Goal: Task Accomplishment & Management: Complete application form

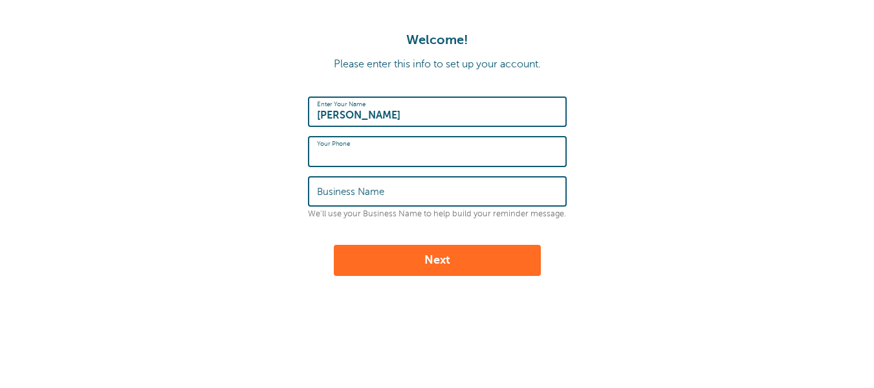
paste input "(323)553-0118‬"
type input "(323)553-0118‬"
click at [414, 186] on input "Business Name" at bounding box center [437, 191] width 241 height 28
type input "NYL"
click at [443, 260] on button "Next" at bounding box center [437, 260] width 207 height 31
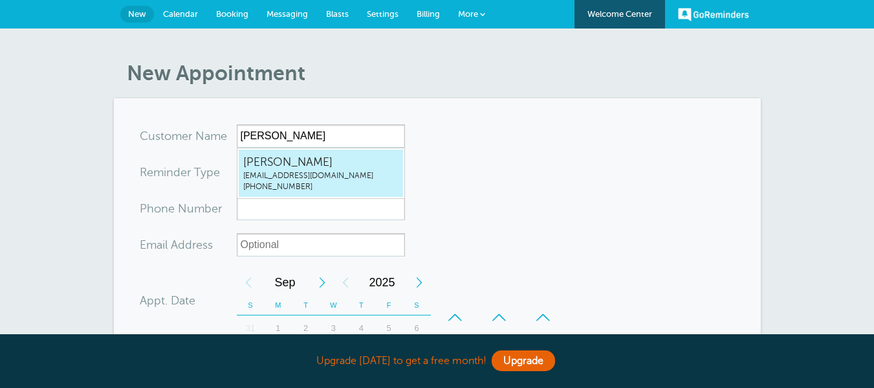
type input "[EMAIL_ADDRESS]"
type input "[PERSON_NAME]"
type input "[PHONE_NUMBER]"
type input "[EMAIL_ADDRESS][DOMAIN_NAME]"
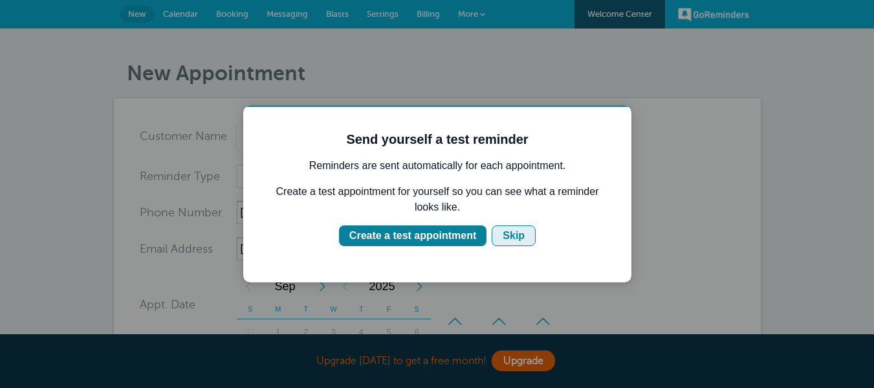
click at [503, 236] on div "Skip" at bounding box center [514, 236] width 22 height 16
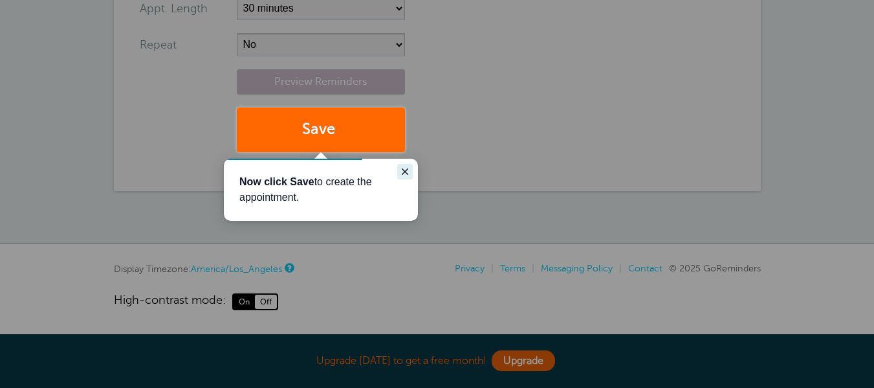
click at [408, 168] on icon "Close guide" at bounding box center [405, 171] width 10 height 10
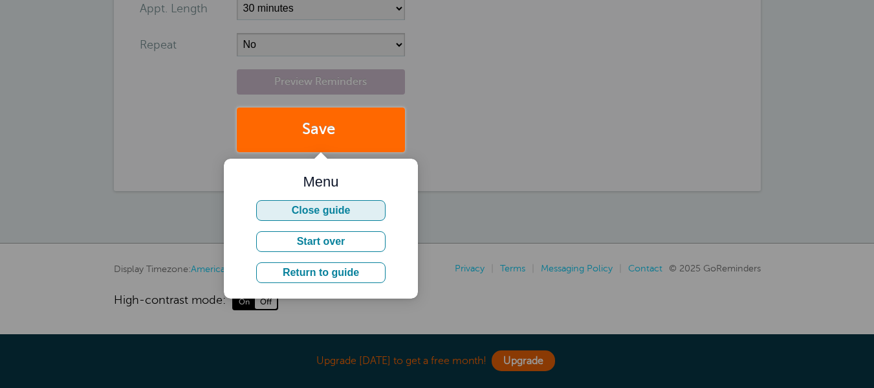
click at [362, 213] on button "Close guide" at bounding box center [320, 210] width 129 height 21
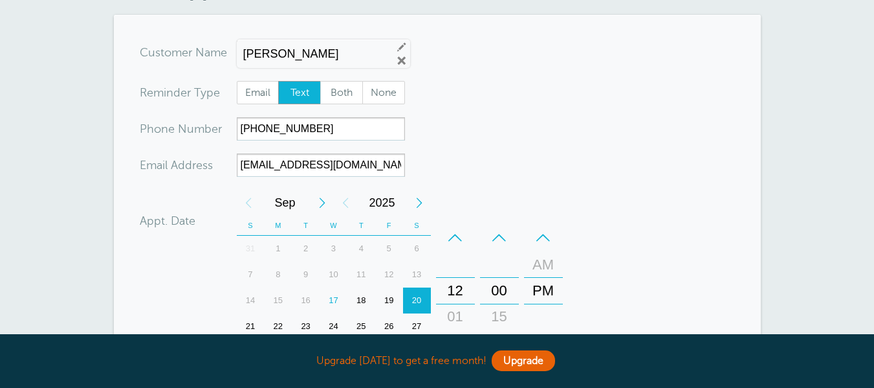
scroll to position [106, 0]
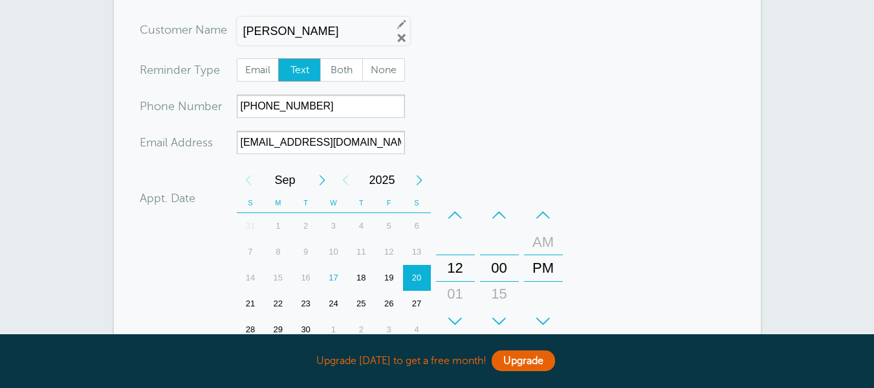
click at [364, 274] on div "18" at bounding box center [361, 278] width 28 height 26
click at [457, 286] on div "01" at bounding box center [455, 294] width 31 height 26
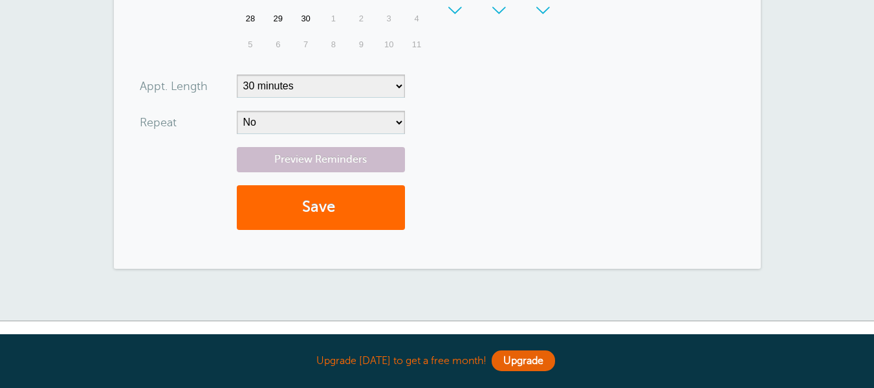
scroll to position [430, 0]
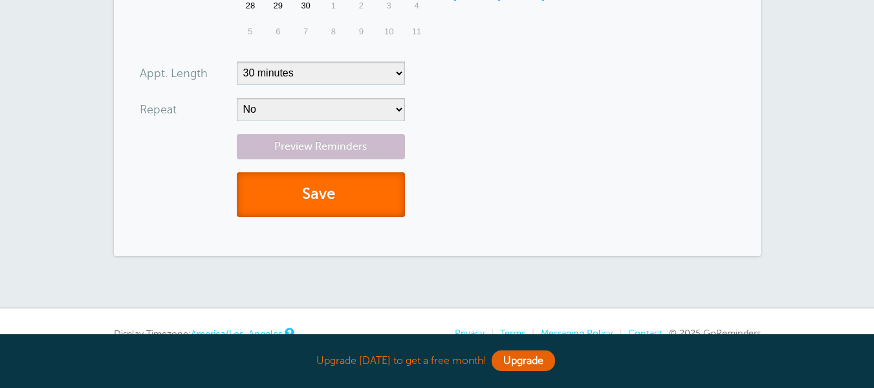
click at [333, 195] on button "Save" at bounding box center [321, 194] width 168 height 45
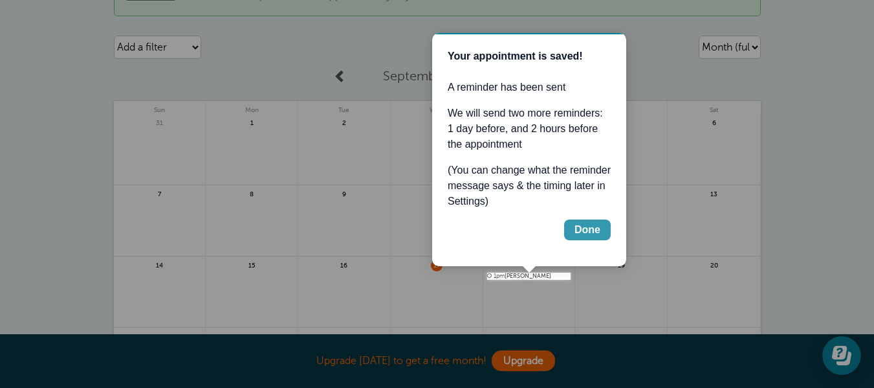
click at [587, 231] on div "Done" at bounding box center [587, 230] width 26 height 16
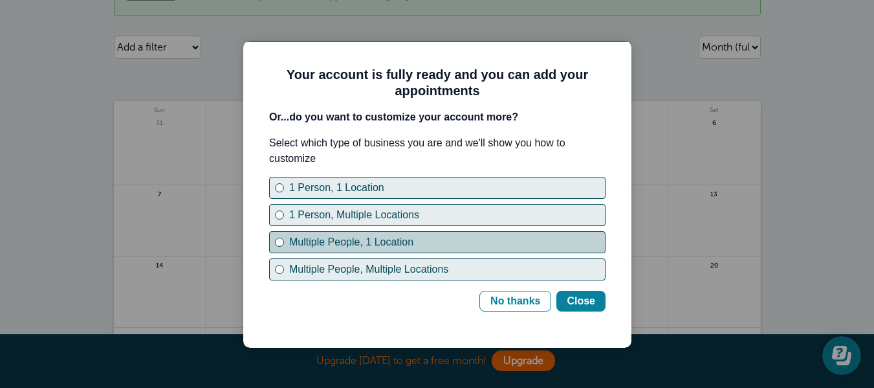
click at [466, 245] on div "Multiple People, 1 Location" at bounding box center [447, 242] width 316 height 16
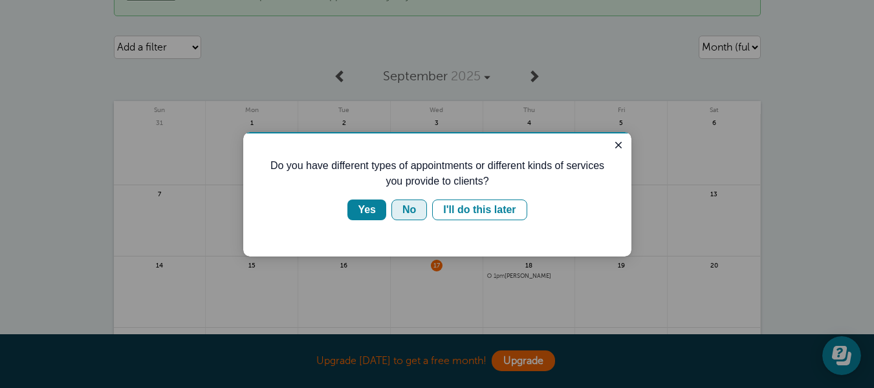
click at [410, 209] on div "No" at bounding box center [409, 210] width 14 height 16
click at [410, 211] on div "No" at bounding box center [409, 210] width 14 height 16
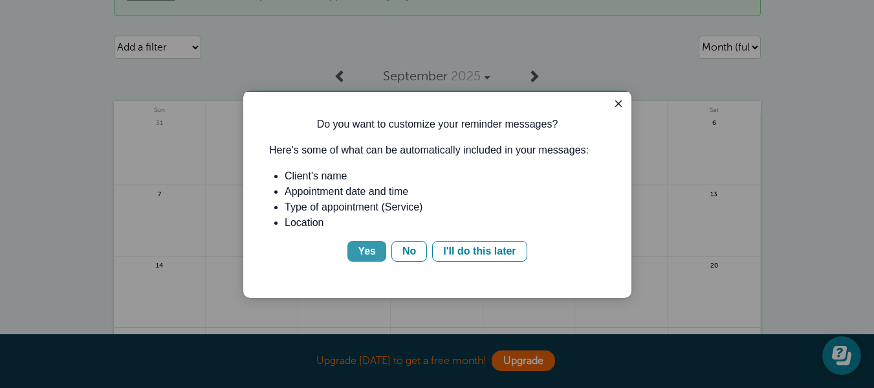
click at [366, 254] on div "Yes" at bounding box center [367, 251] width 18 height 16
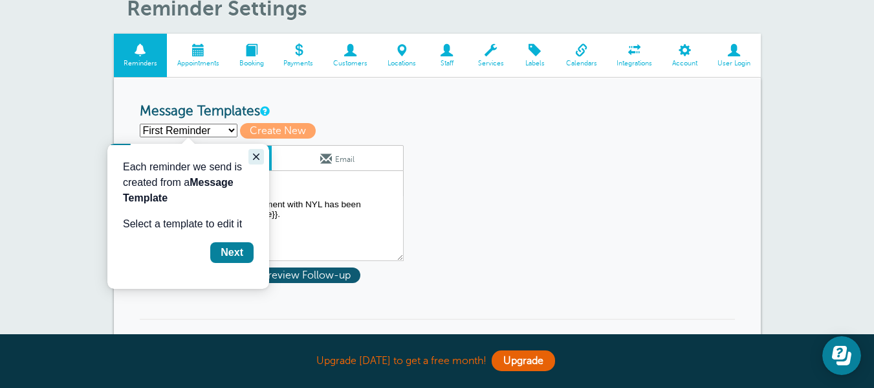
click at [259, 158] on icon "Close guide" at bounding box center [256, 156] width 10 height 10
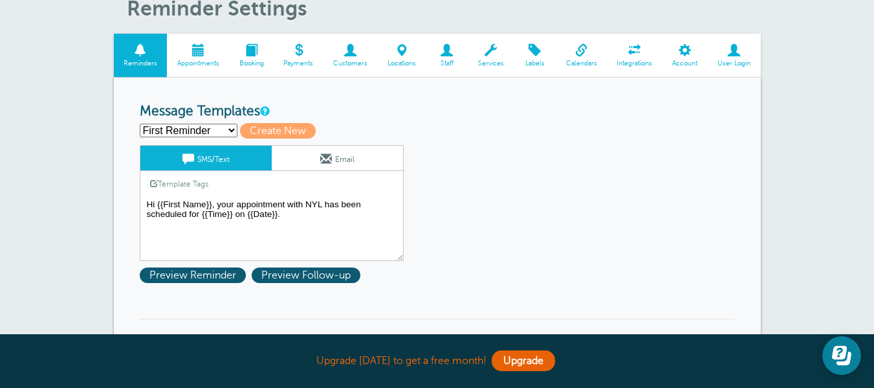
click at [289, 226] on textarea "Hi {{First Name}}, your appointment with NYL has been scheduled for {{Time}} on…" at bounding box center [272, 228] width 264 height 65
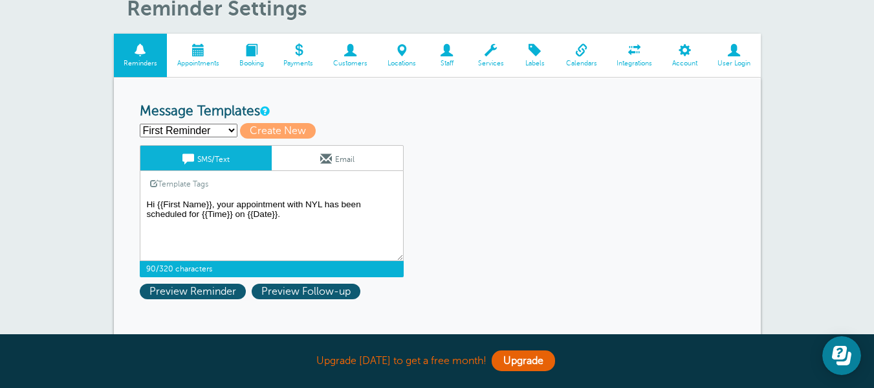
click at [298, 219] on textarea "Hi {{First Name}}, your appointment with NYL has been scheduled for {{Time}} on…" at bounding box center [272, 228] width 264 height 65
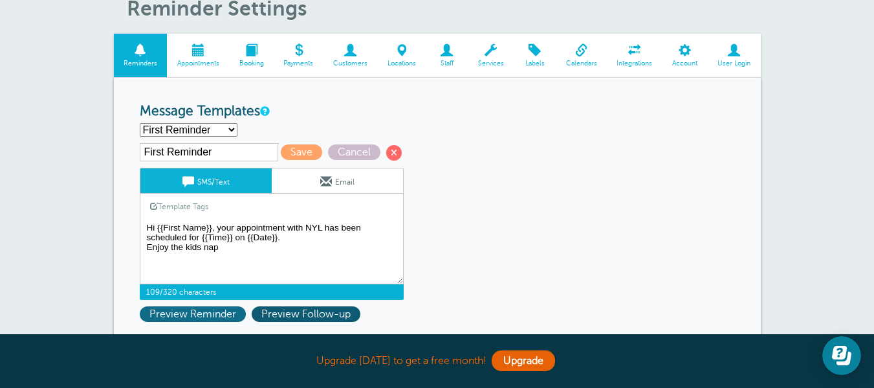
type textarea "Hi {{First Name}}, your appointment with NYL has been scheduled for {{Time}} on…"
click at [213, 314] on span "Preview Reminder" at bounding box center [193, 314] width 106 height 16
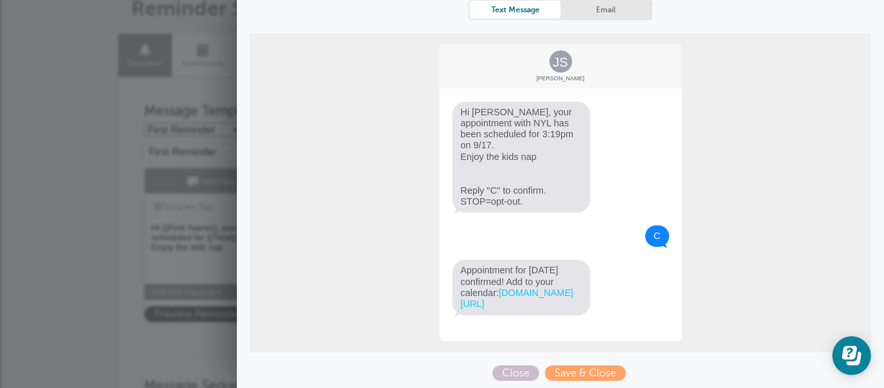
scroll to position [162, 0]
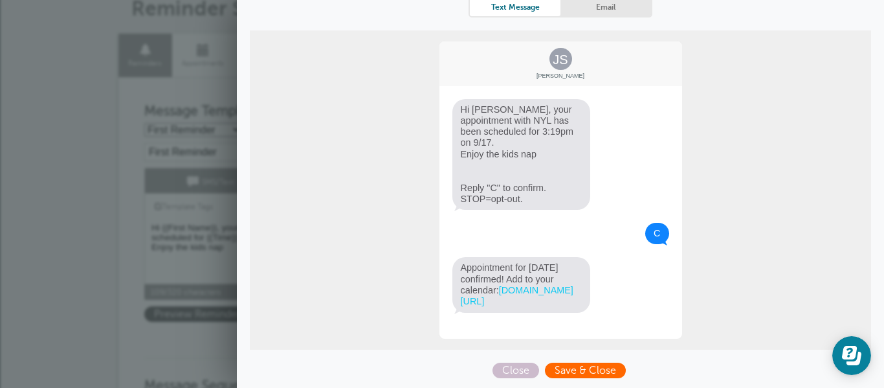
click at [567, 368] on span "Save & Close" at bounding box center [585, 370] width 81 height 16
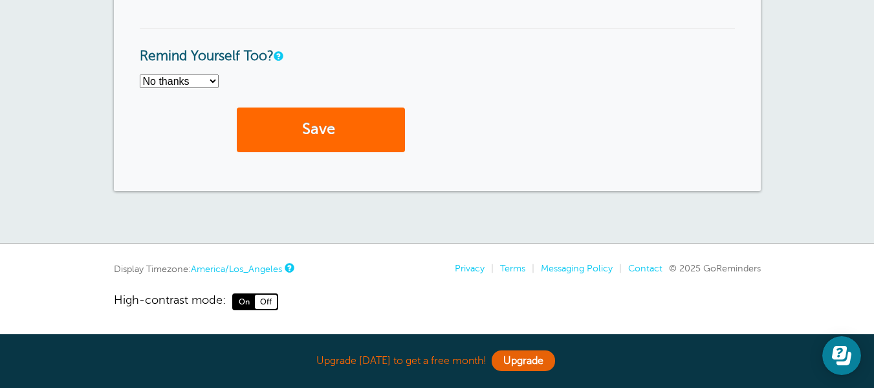
scroll to position [1119, 0]
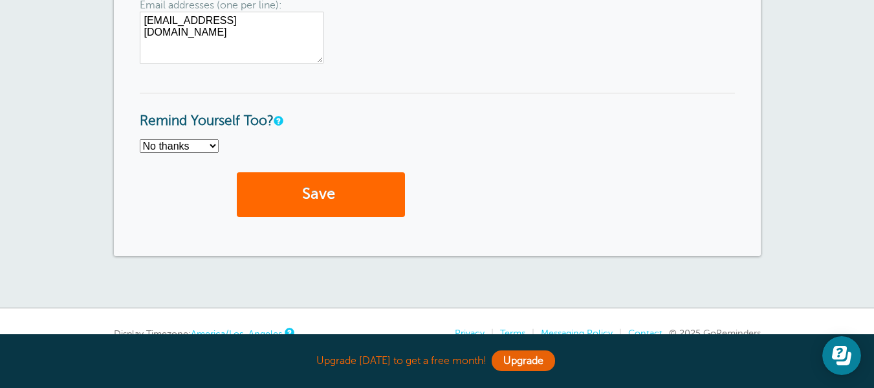
click at [206, 146] on select "No thanks Yes, text me Yes, email me" at bounding box center [179, 146] width 79 height 14
select select "4"
click at [140, 139] on select "No thanks Yes, text me Yes, email me" at bounding box center [179, 146] width 79 height 14
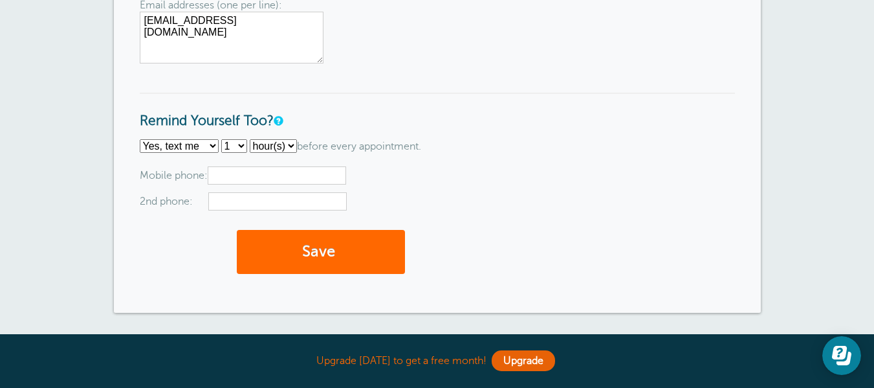
click at [305, 177] on input "text" at bounding box center [277, 175] width 138 height 18
paste input "[PHONE_NUMBER]‬"
type input "[PHONE_NUMBER]‬"
click at [321, 254] on button "Save" at bounding box center [321, 252] width 168 height 45
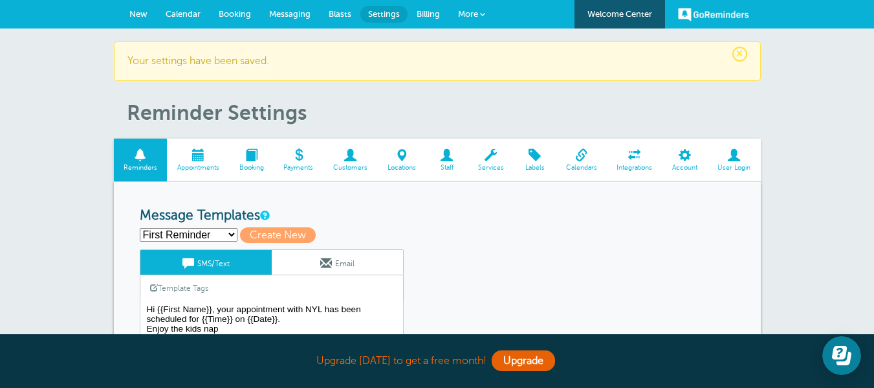
click at [301, 14] on span "Messaging" at bounding box center [289, 14] width 41 height 10
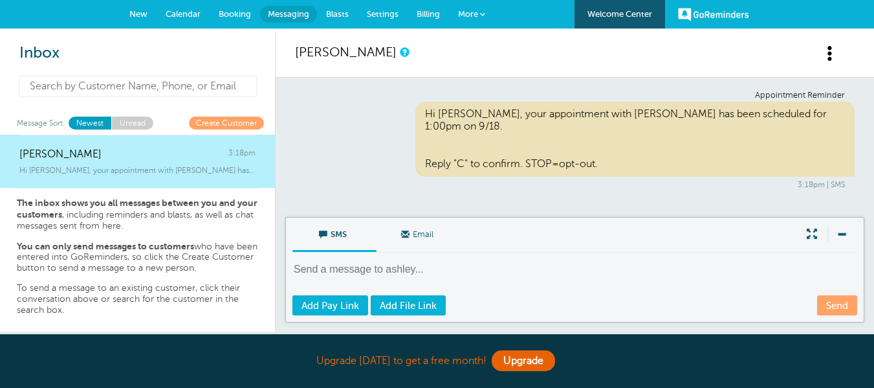
click at [135, 88] on input at bounding box center [137, 86] width 237 height 21
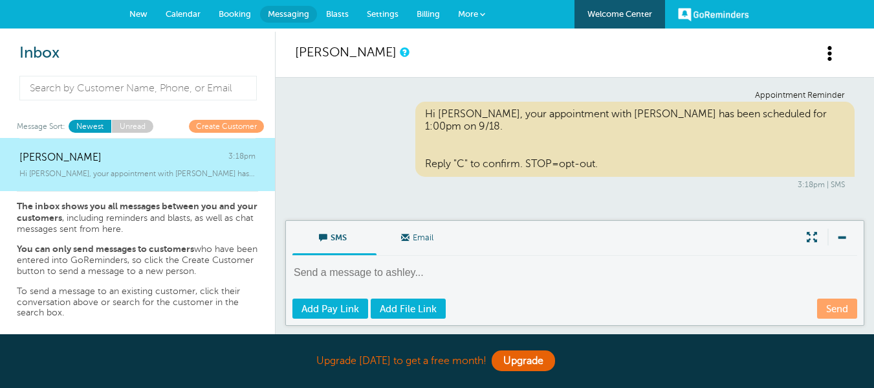
click at [698, 21] on link "GoReminders" at bounding box center [713, 14] width 71 height 28
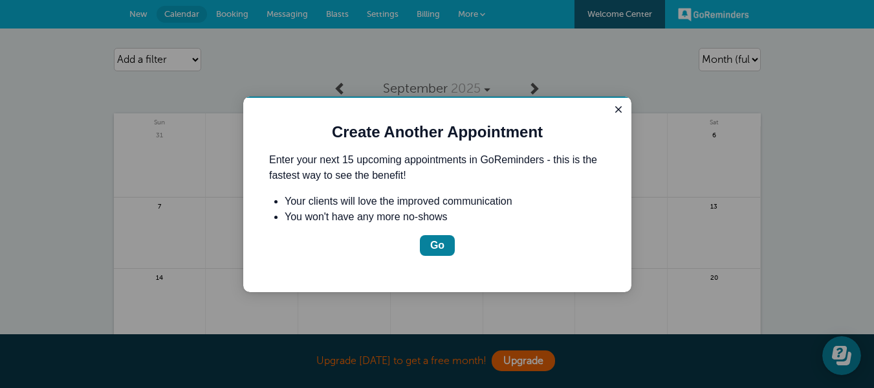
click at [281, 14] on div at bounding box center [437, 194] width 874 height 388
click at [620, 113] on icon "Close guide" at bounding box center [618, 109] width 10 height 10
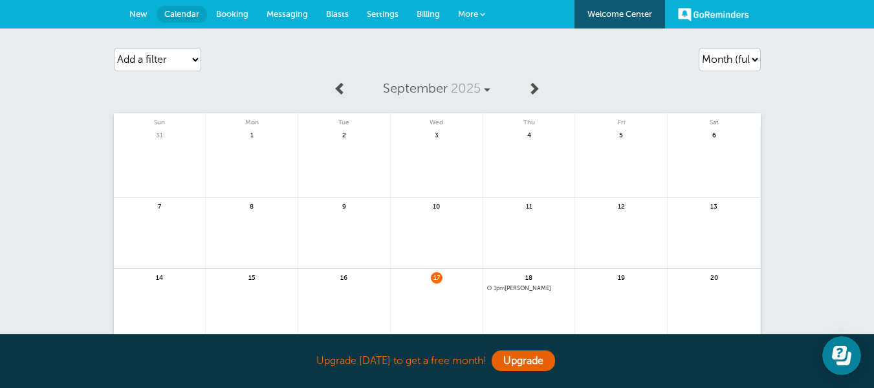
click at [228, 16] on span "Booking" at bounding box center [232, 14] width 32 height 10
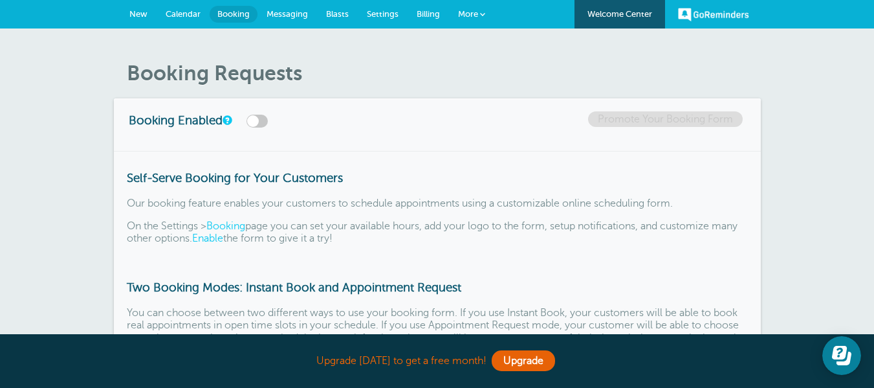
click at [274, 16] on span "Messaging" at bounding box center [287, 14] width 41 height 10
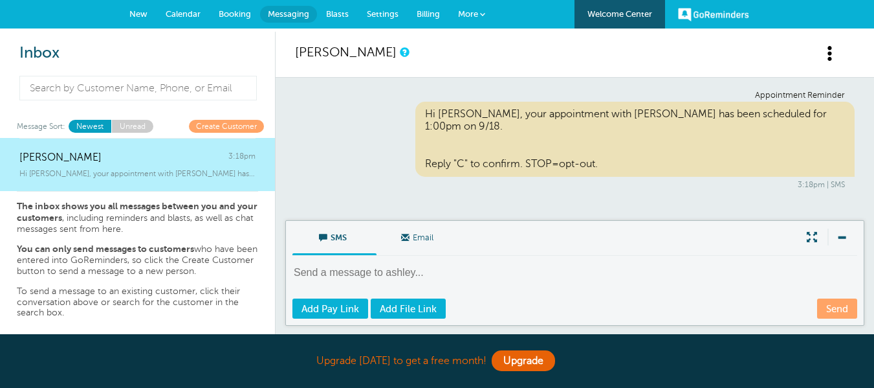
click at [340, 17] on span "Blasts" at bounding box center [337, 14] width 23 height 10
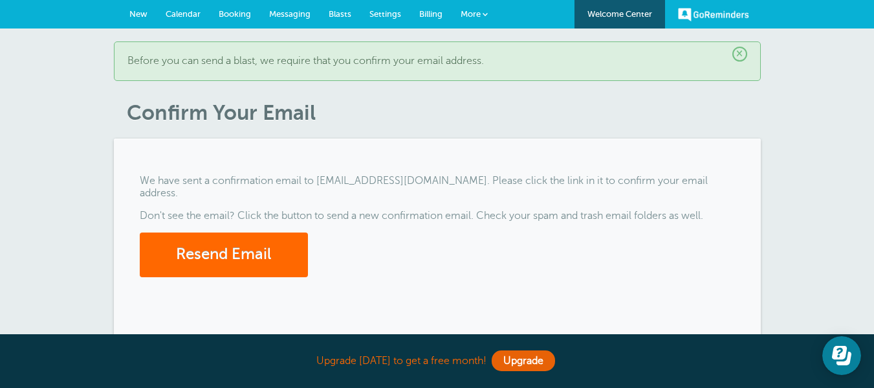
click at [340, 12] on span "Blasts" at bounding box center [340, 14] width 23 height 10
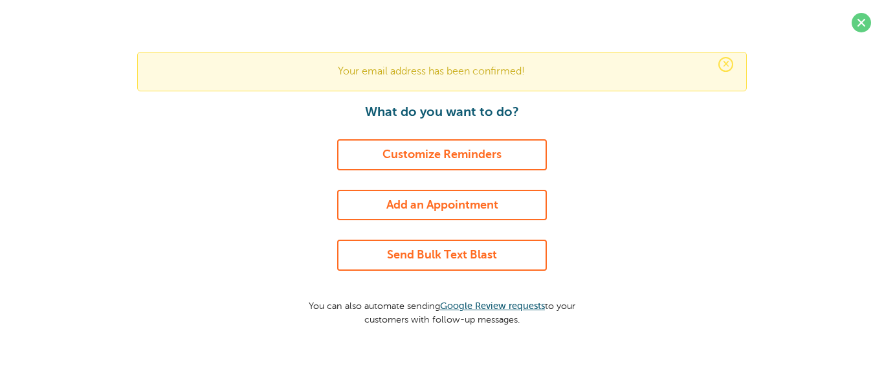
click at [413, 250] on link "Send Bulk Text Blast" at bounding box center [442, 254] width 210 height 31
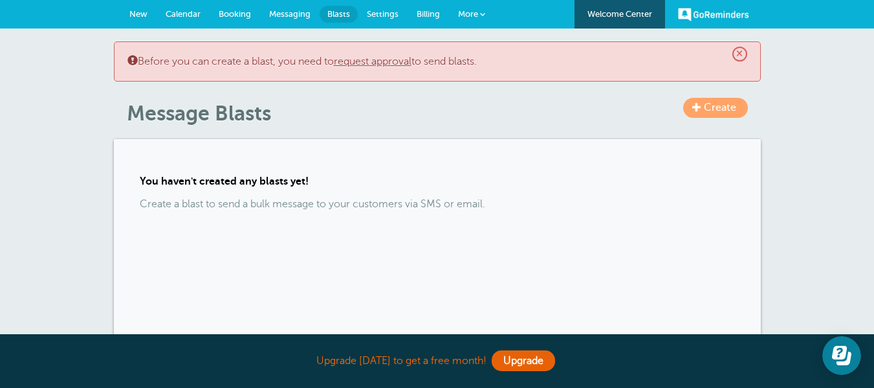
click at [376, 60] on link "request approval" at bounding box center [373, 62] width 78 height 12
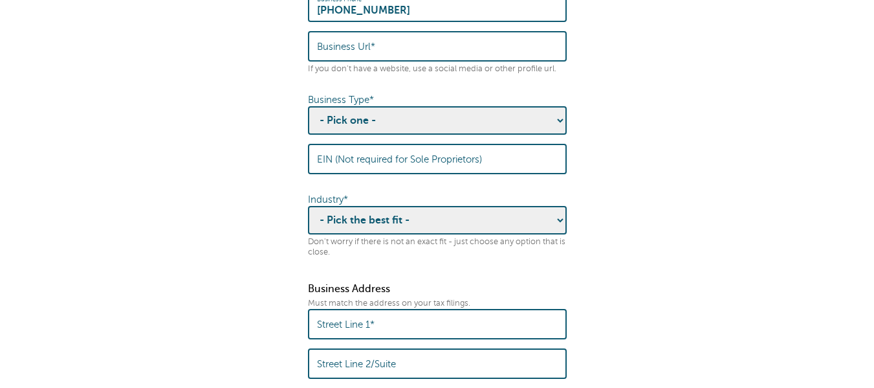
scroll to position [388, 0]
